Goal: Transaction & Acquisition: Purchase product/service

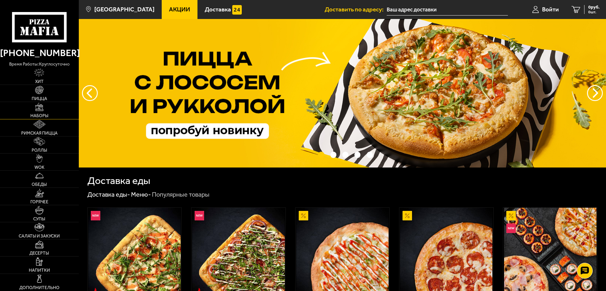
click at [41, 108] on img at bounding box center [39, 107] width 9 height 9
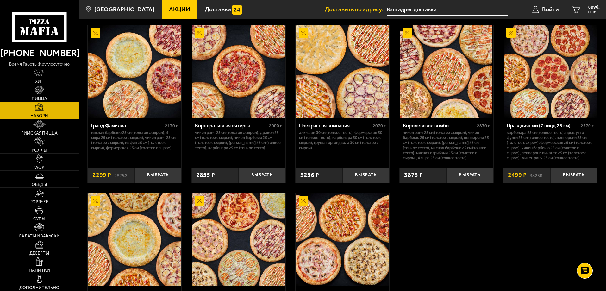
scroll to position [822, 0]
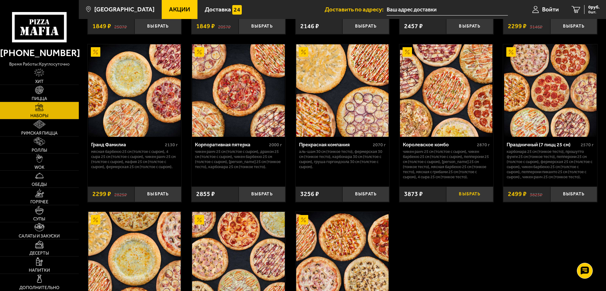
click at [482, 198] on button "Выбрать" at bounding box center [469, 193] width 47 height 15
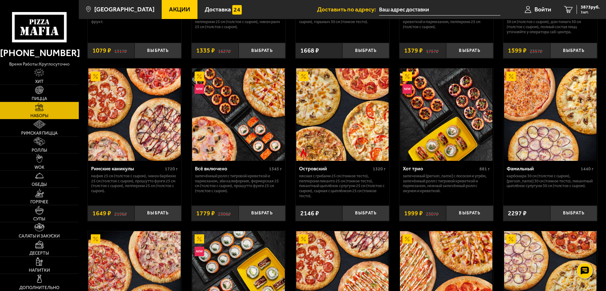
scroll to position [474, 0]
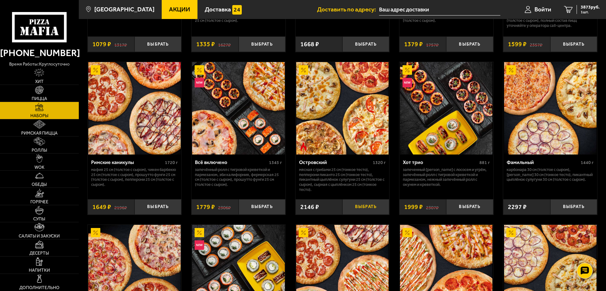
click at [381, 208] on button "Выбрать" at bounding box center [365, 206] width 47 height 15
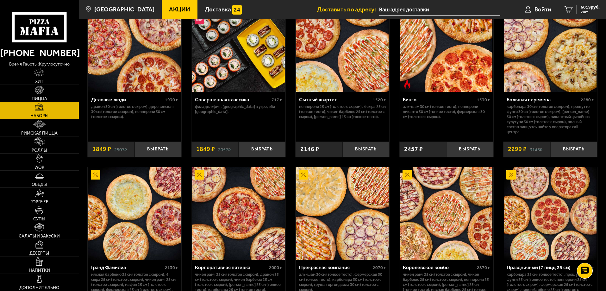
scroll to position [791, 0]
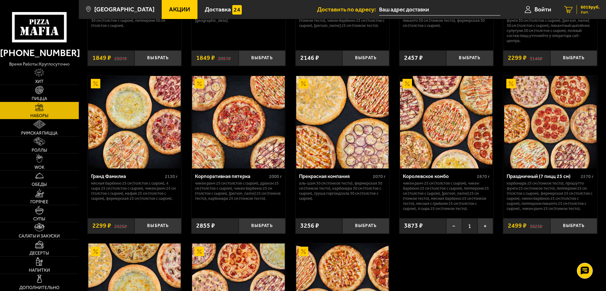
click at [582, 10] on span "2 шт." at bounding box center [589, 12] width 19 height 4
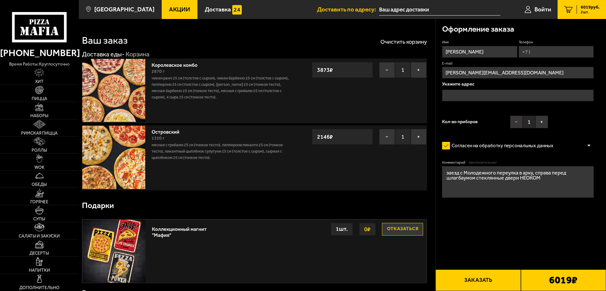
click at [514, 121] on button "−" at bounding box center [516, 121] width 13 height 13
click at [531, 51] on input "Телефон" at bounding box center [555, 52] width 75 height 12
type input "+7 (911) 233-29-61"
click at [477, 97] on input "text" at bounding box center [518, 96] width 152 height 12
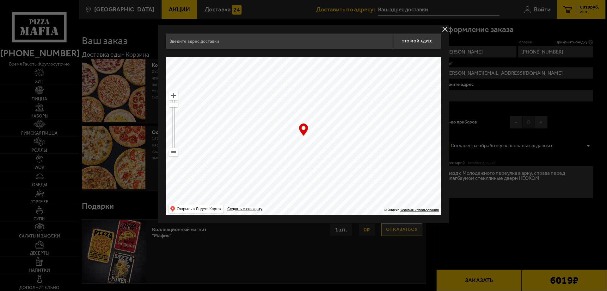
click at [309, 37] on input "text" at bounding box center [280, 41] width 228 height 16
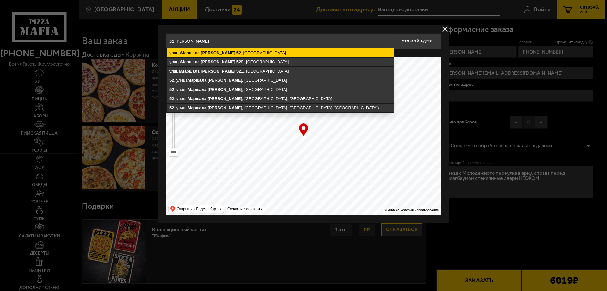
click at [224, 55] on ymaps "улица Маршала Говорова , 52 , Санкт-Петербург" at bounding box center [280, 52] width 227 height 9
type input "Санкт-Петербург, улица Маршала Говорова, 52"
type input "улица Маршала Говорова, 52"
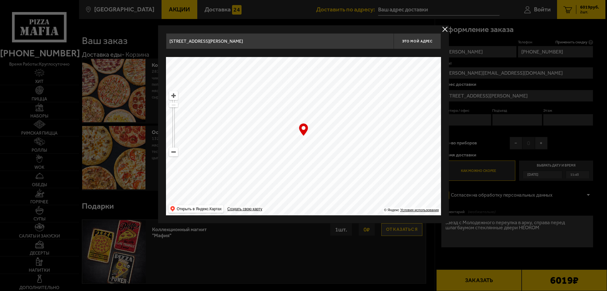
click at [543, 195] on div at bounding box center [303, 145] width 607 height 291
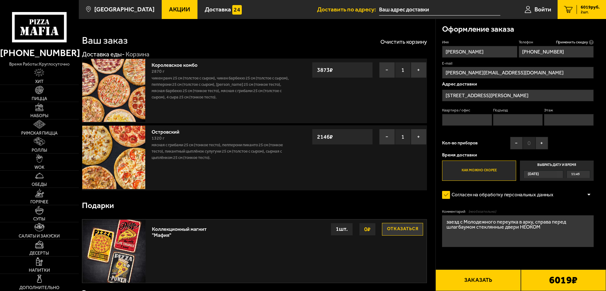
click at [578, 173] on span "11:45" at bounding box center [575, 173] width 9 height 7
click at [0, 0] on input "Выбрать дату и время Сегодня 11:45" at bounding box center [0, 0] width 0 height 0
click at [563, 174] on div "Сегодня 11:45" at bounding box center [556, 174] width 67 height 8
click at [586, 176] on div "11:45" at bounding box center [577, 173] width 23 height 7
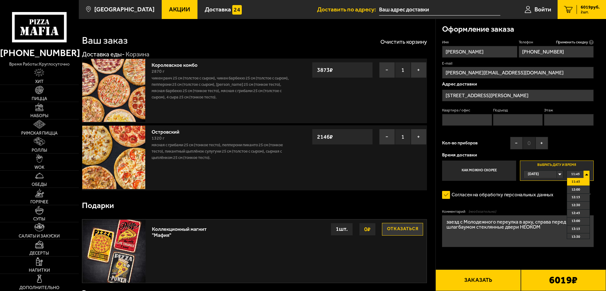
click at [587, 213] on li "12:45" at bounding box center [578, 213] width 22 height 8
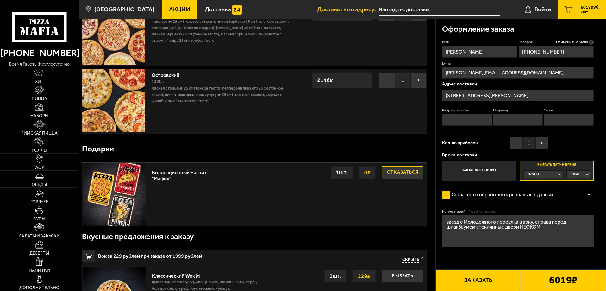
scroll to position [63, 0]
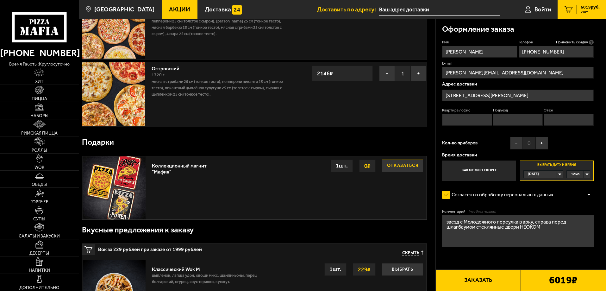
click at [540, 244] on textarea "заезд с Молодежного переулка в арку, справа перед шлагбаумом стеклянные двери Н…" at bounding box center [518, 231] width 152 height 32
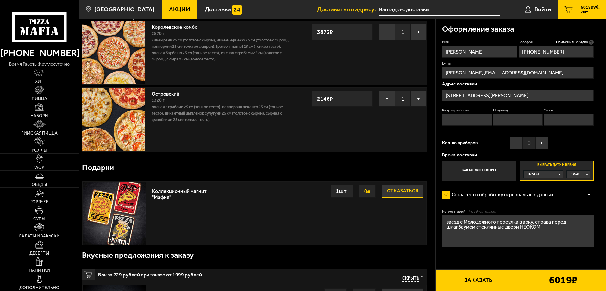
scroll to position [0, 0]
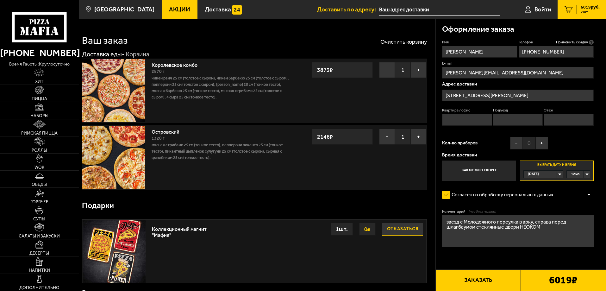
click at [480, 277] on button "Заказать" at bounding box center [477, 280] width 85 height 22
click at [458, 124] on input "Квартира / офис" at bounding box center [467, 120] width 50 height 12
type input "101"
click at [504, 121] on input "Подъезд" at bounding box center [518, 120] width 50 height 12
type input "нет"
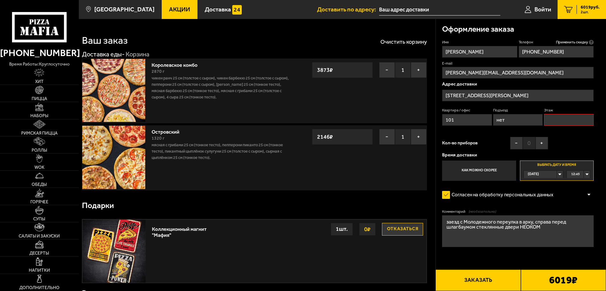
click at [551, 120] on input "Этаж" at bounding box center [569, 120] width 50 height 12
type input "1"
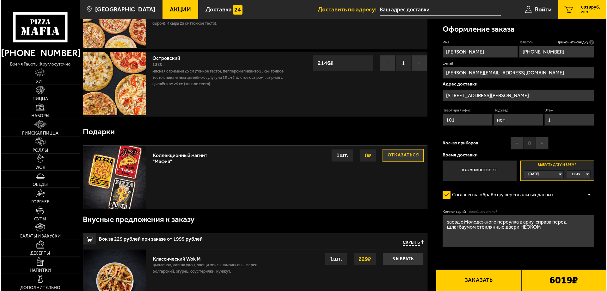
scroll to position [95, 0]
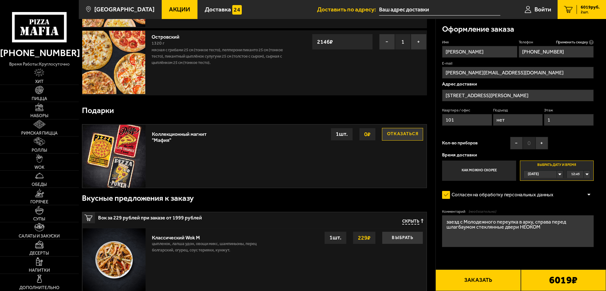
click at [549, 282] on b "6019 ₽" at bounding box center [563, 280] width 28 height 10
click at [460, 279] on button "Заказать" at bounding box center [477, 280] width 85 height 22
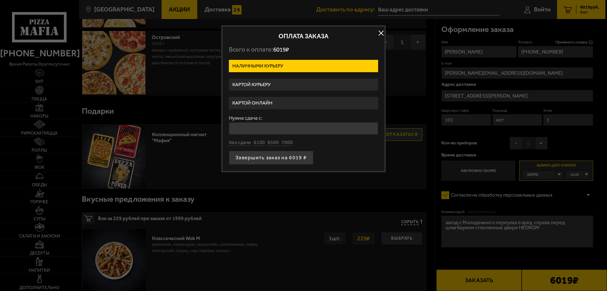
click at [250, 100] on label "Картой онлайн" at bounding box center [303, 103] width 149 height 12
click at [0, 0] on input "Картой онлайн" at bounding box center [0, 0] width 0 height 0
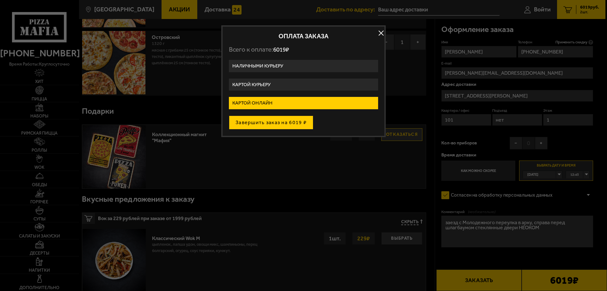
click at [296, 123] on button "Завершить заказ на 6019 ₽" at bounding box center [271, 122] width 84 height 14
